Goal: Find specific page/section: Find specific page/section

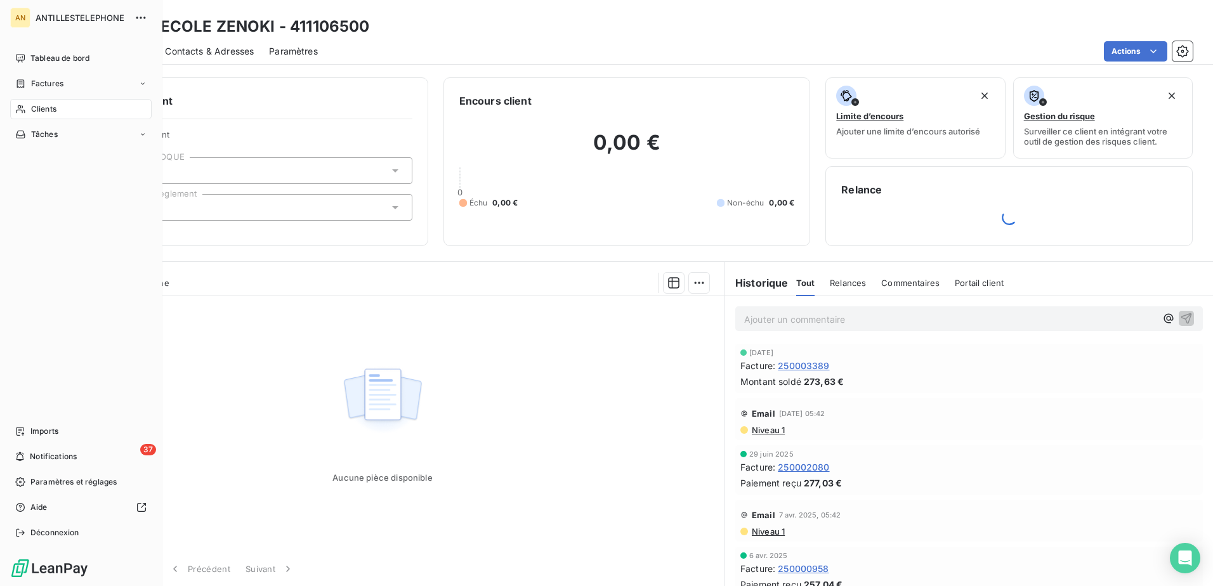
click at [32, 108] on span "Clients" at bounding box center [43, 108] width 25 height 11
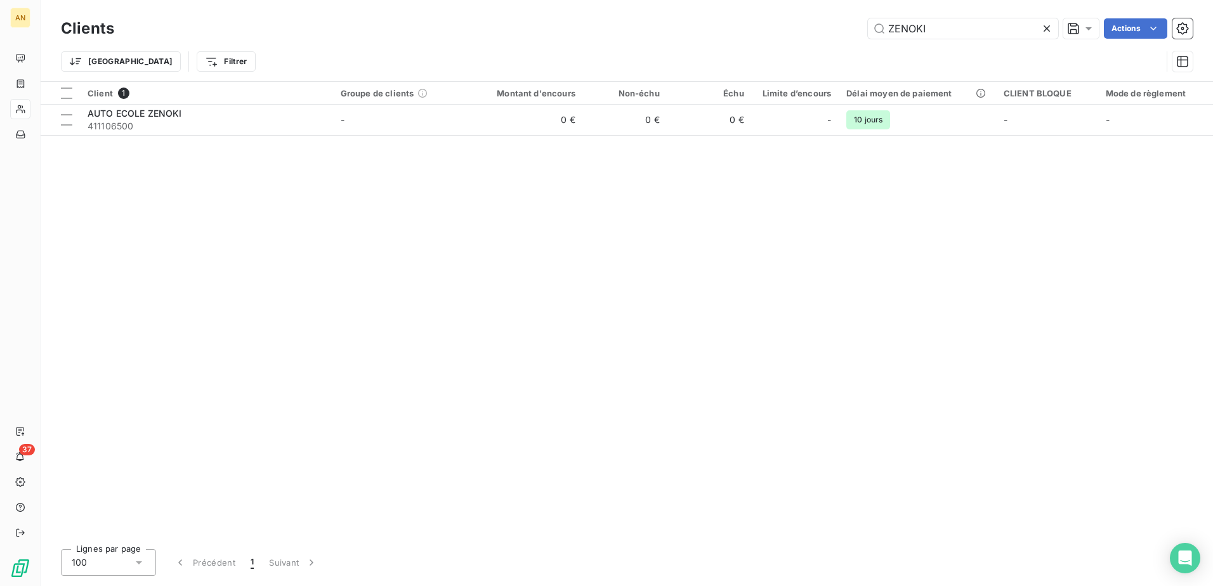
drag, startPoint x: 945, startPoint y: 31, endPoint x: 846, endPoint y: 22, distance: 99.4
click at [846, 22] on div "ZENOKI Actions" at bounding box center [660, 28] width 1063 height 20
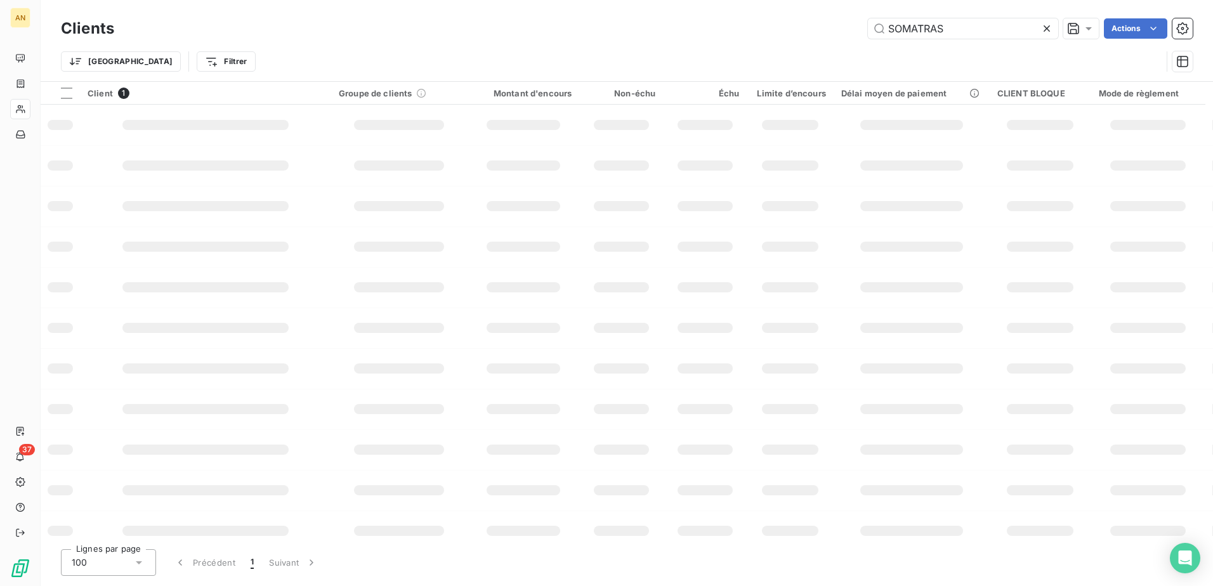
type input "SOMATRAS"
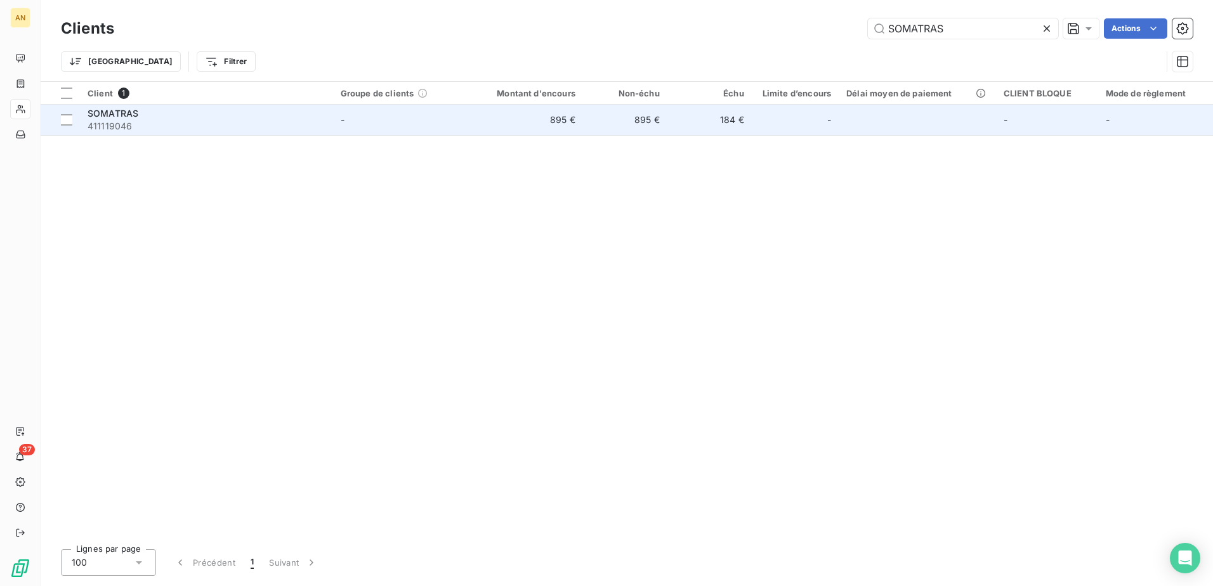
click at [580, 117] on td "895 €" at bounding box center [526, 120] width 113 height 30
